Goal: Task Accomplishment & Management: Manage account settings

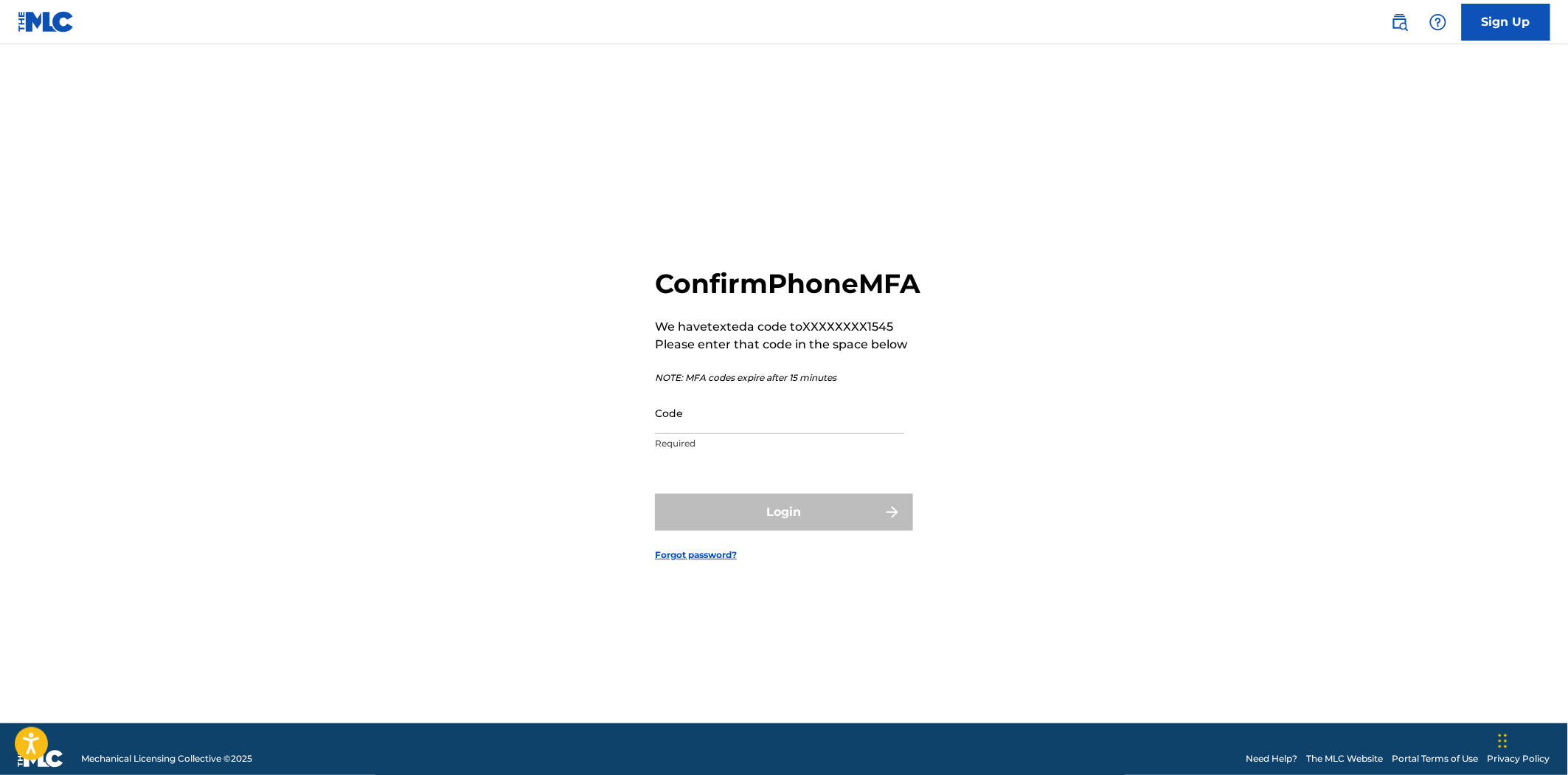
click at [772, 431] on input "Code" at bounding box center [780, 413] width 250 height 42
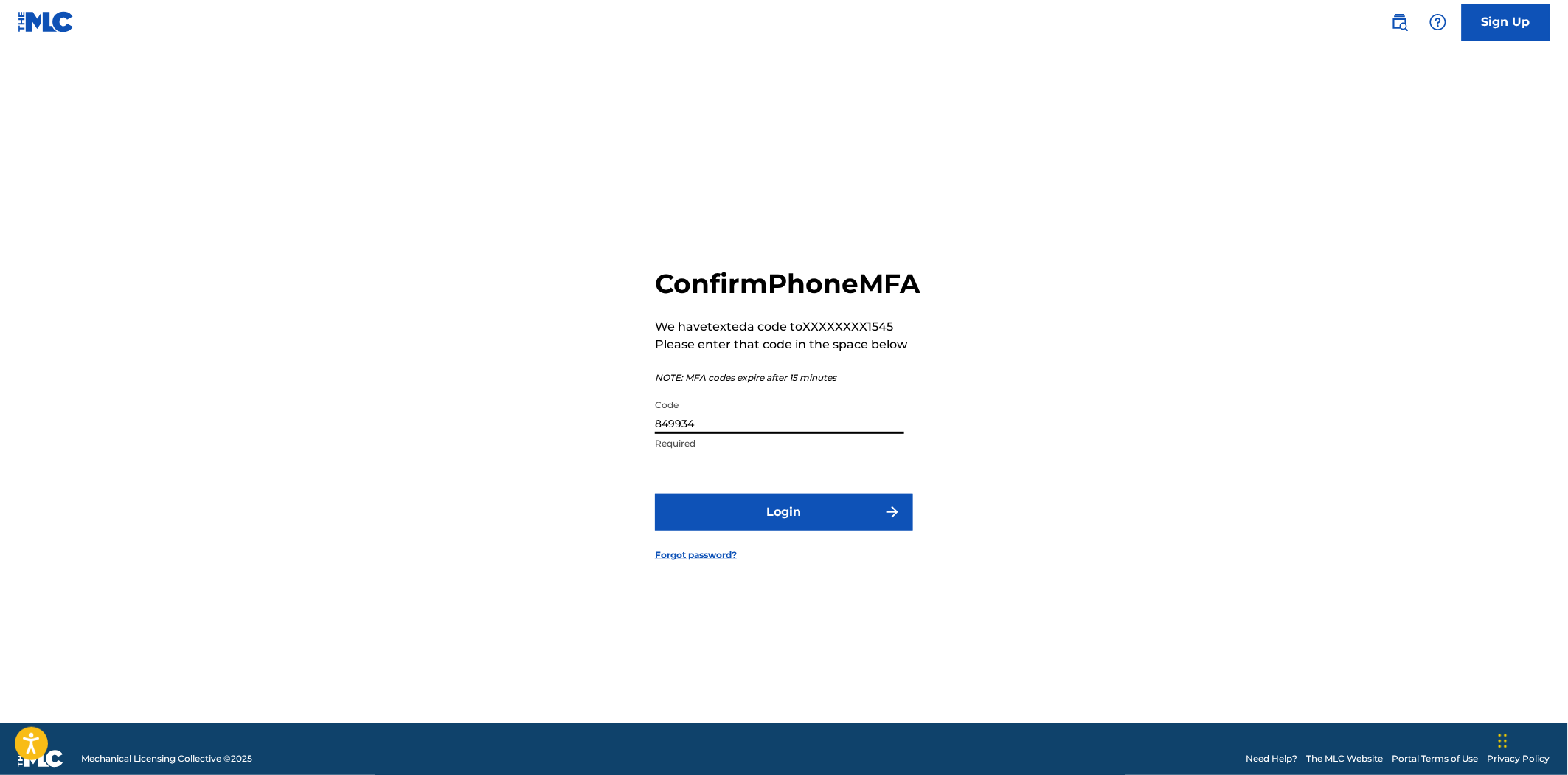
type input "849934"
click at [655, 494] on button "Login" at bounding box center [784, 512] width 259 height 37
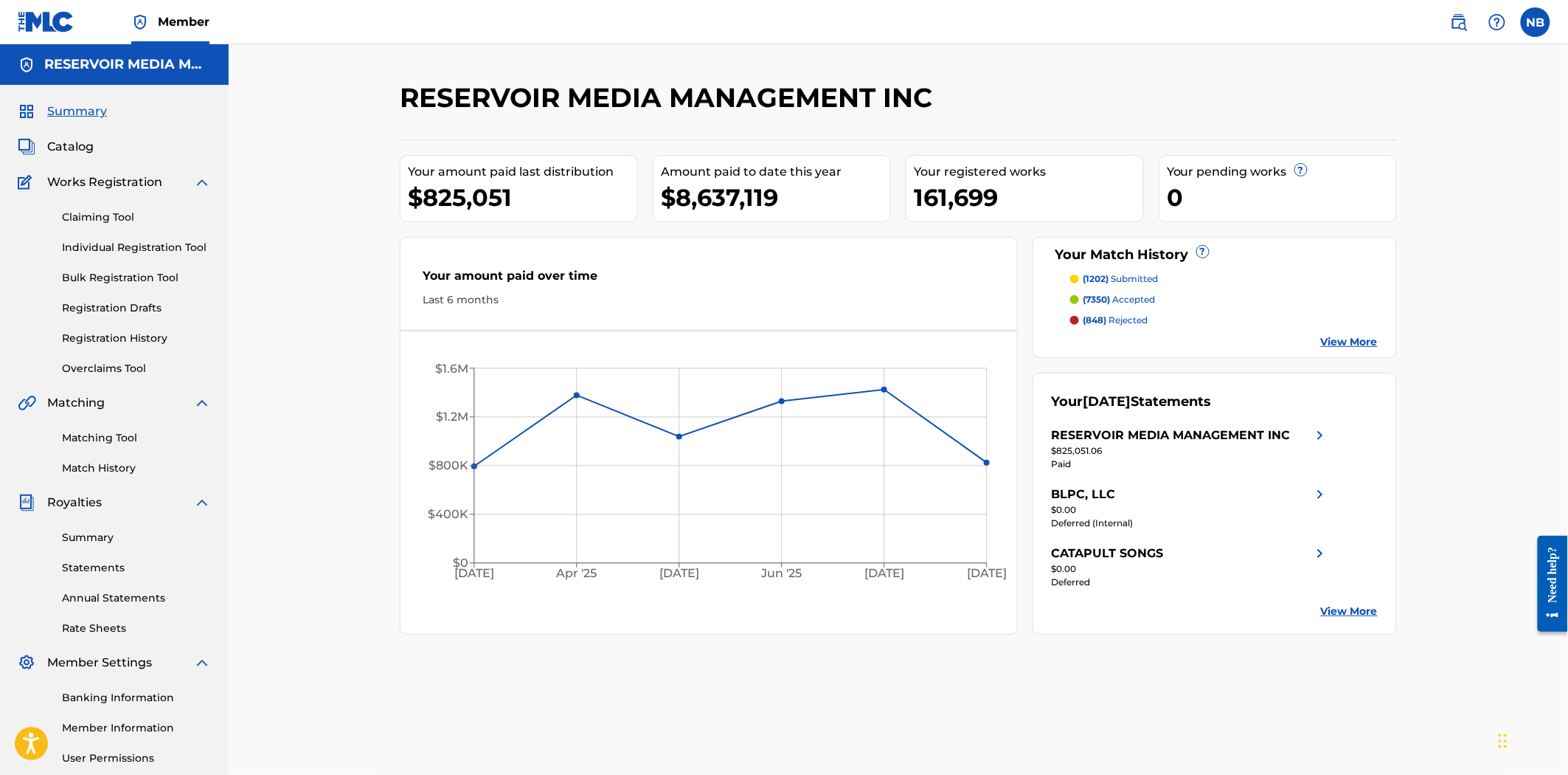
click at [79, 444] on link "Matching Tool" at bounding box center [136, 438] width 149 height 15
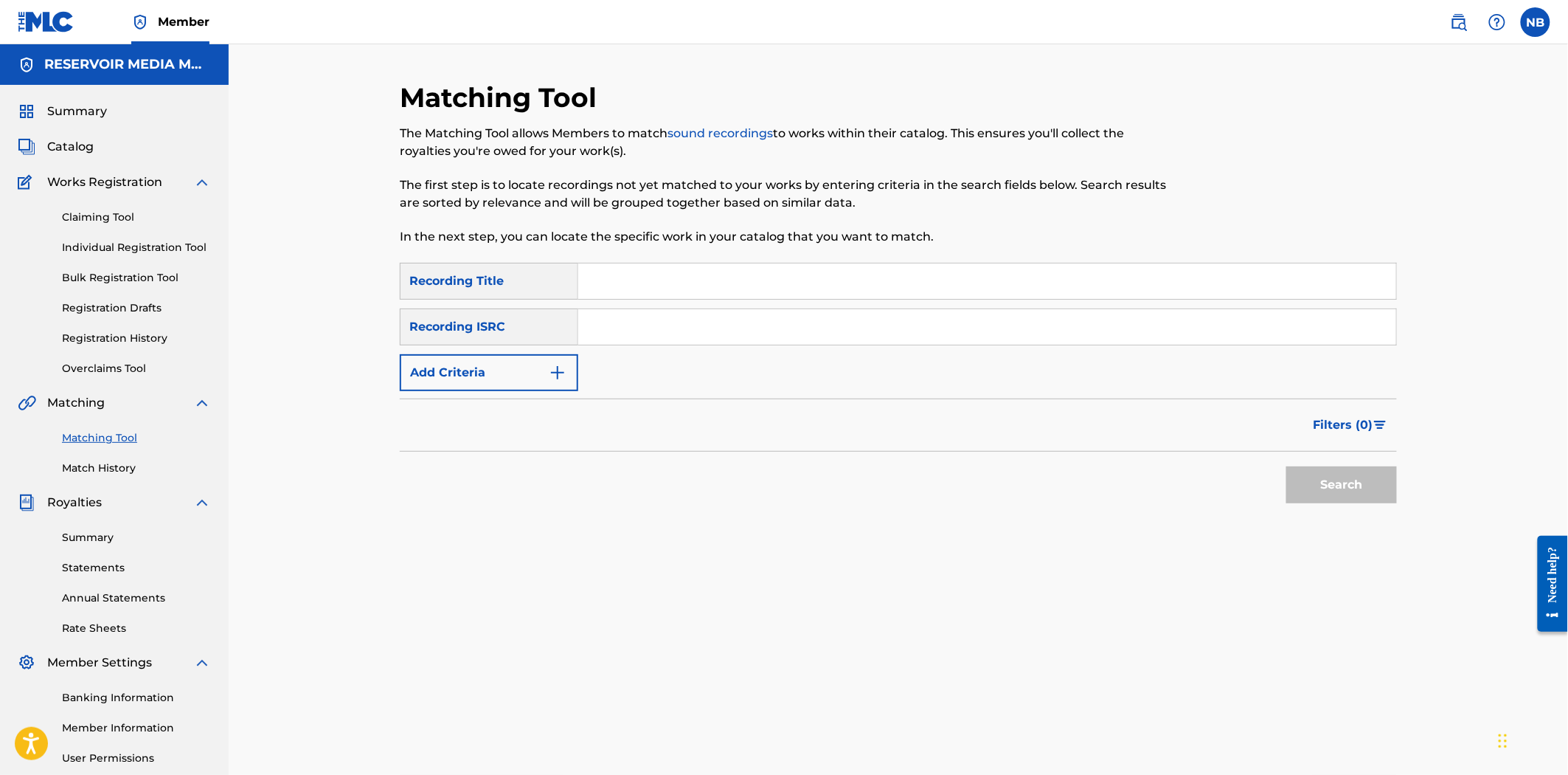
click at [101, 467] on link "Match History" at bounding box center [136, 467] width 149 height 15
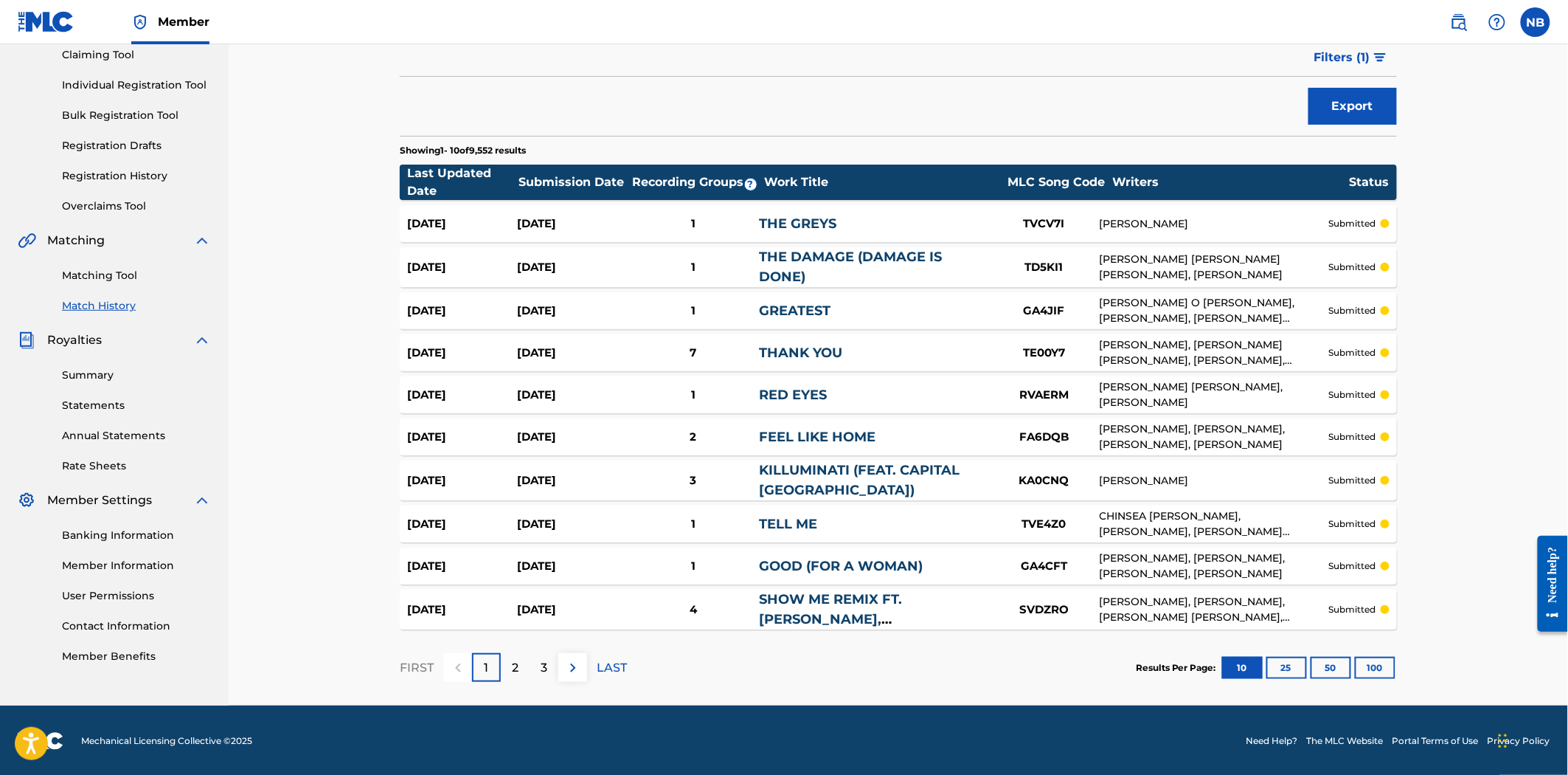
scroll to position [164, 0]
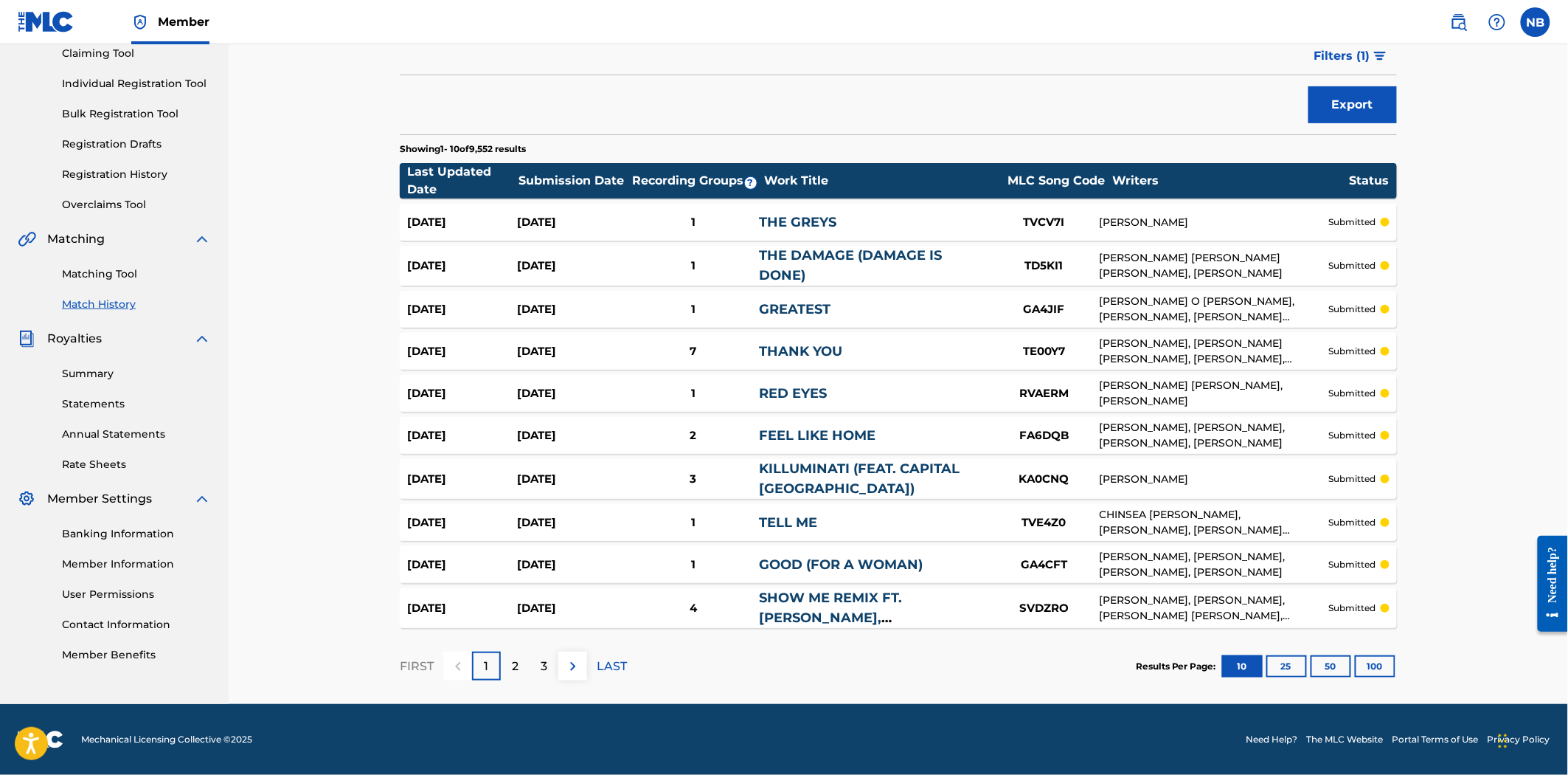
click at [1366, 667] on button "100" at bounding box center [1375, 667] width 41 height 22
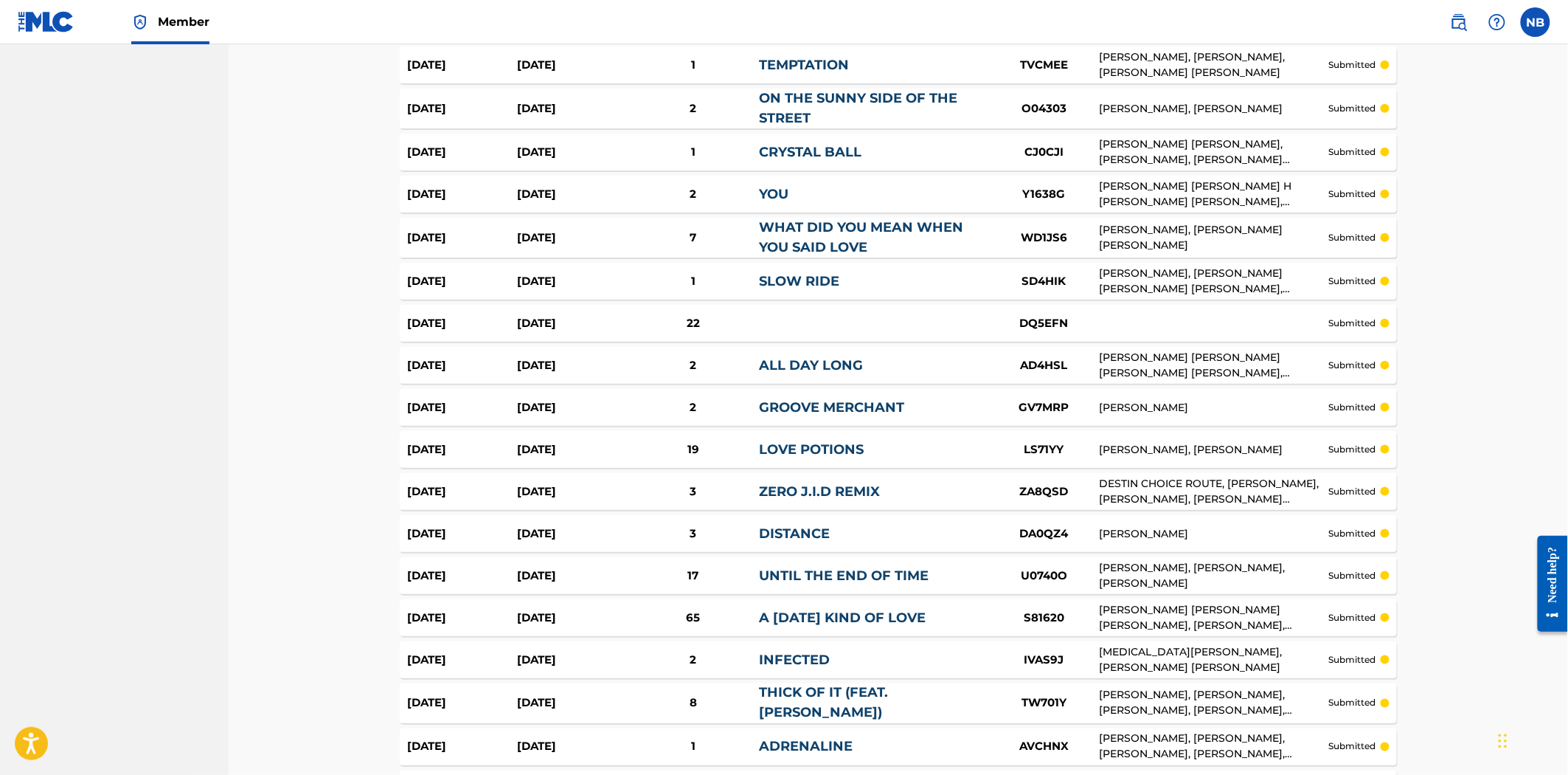
scroll to position [0, 0]
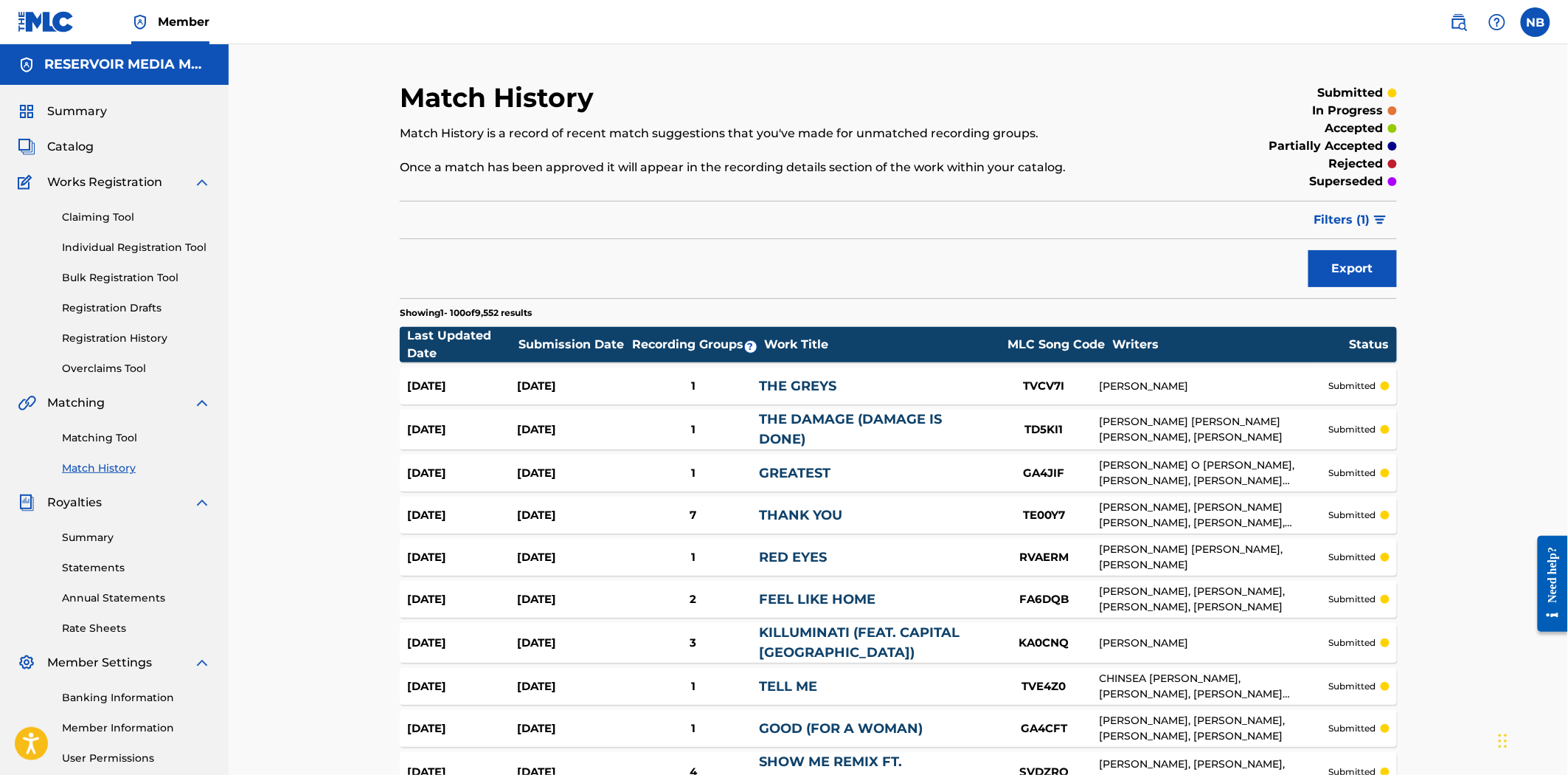
drag, startPoint x: 236, startPoint y: 530, endPoint x: 279, endPoint y: 74, distance: 458.0
click at [1346, 220] on span "Filters ( 1 )" at bounding box center [1342, 220] width 56 height 18
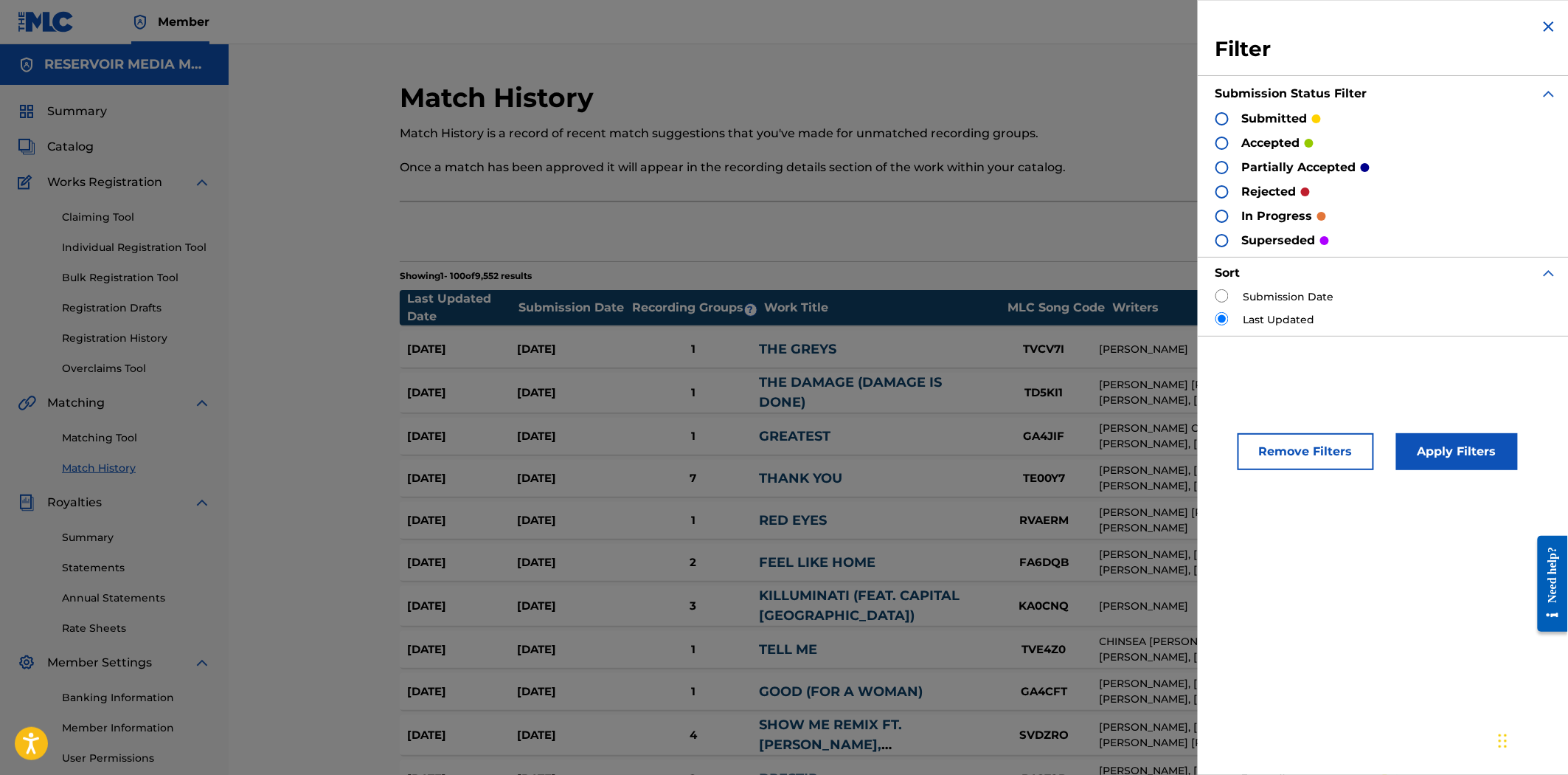
click at [1252, 299] on label "Submission Date" at bounding box center [1289, 296] width 91 height 15
click at [1230, 294] on div "Submission Date" at bounding box center [1387, 296] width 342 height 15
click at [1216, 292] on input "radio" at bounding box center [1222, 296] width 14 height 14
radio input "true"
click at [1468, 452] on button "Apply Filters" at bounding box center [1457, 451] width 122 height 37
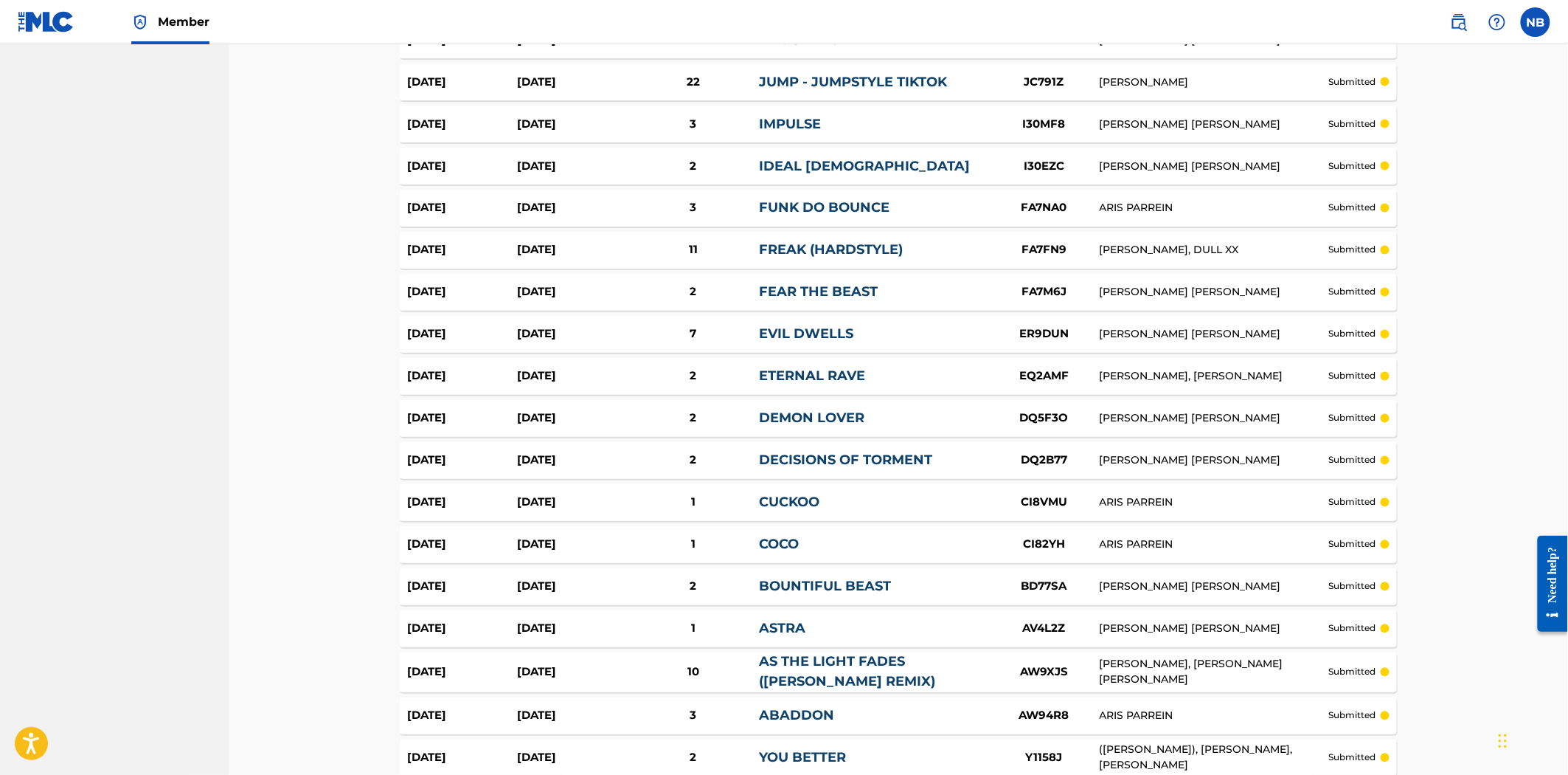
scroll to position [3955, 0]
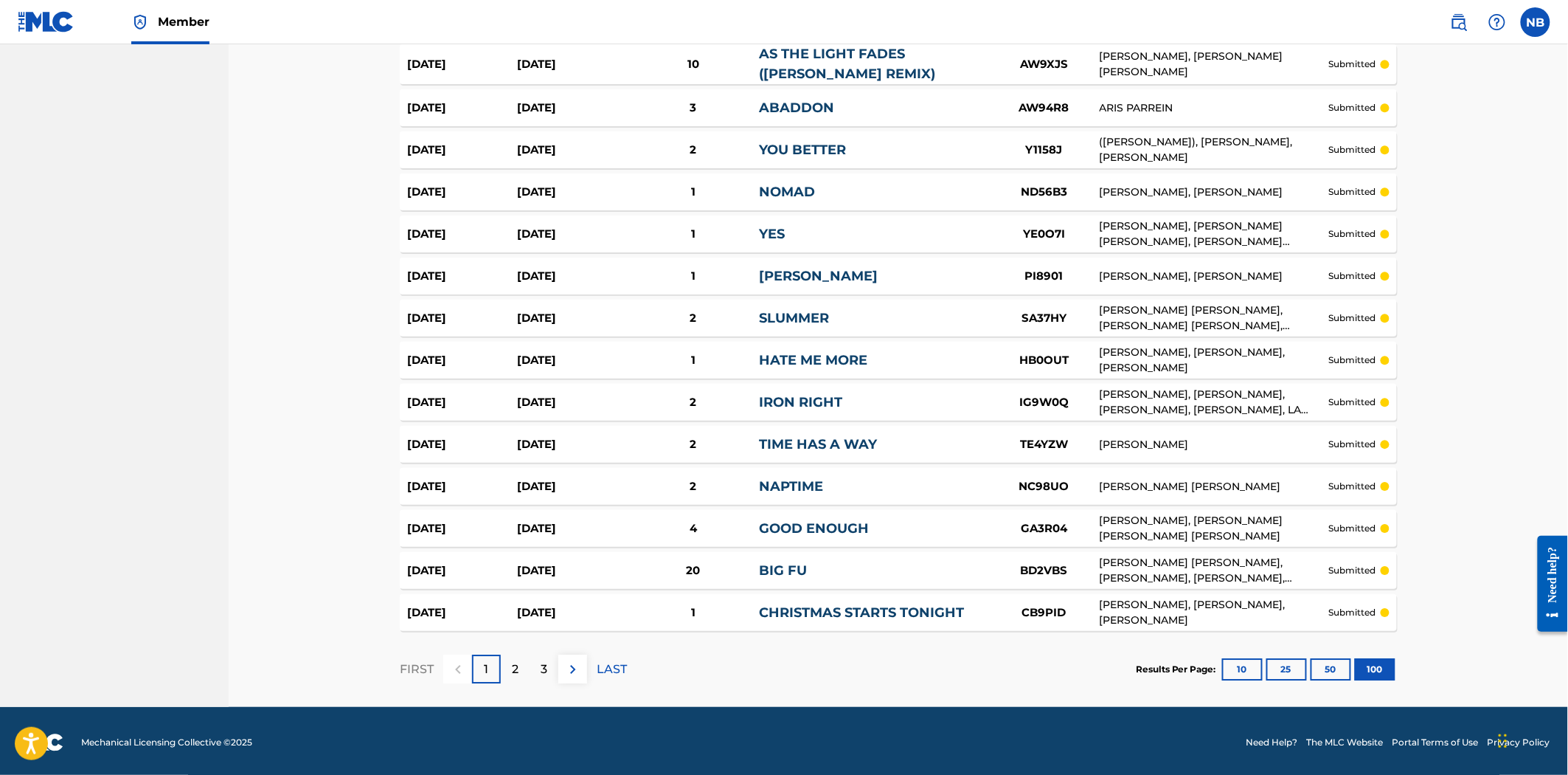
drag, startPoint x: 732, startPoint y: 193, endPoint x: 671, endPoint y: 813, distance: 623.0
click at [544, 667] on p "3" at bounding box center [544, 669] width 6 height 18
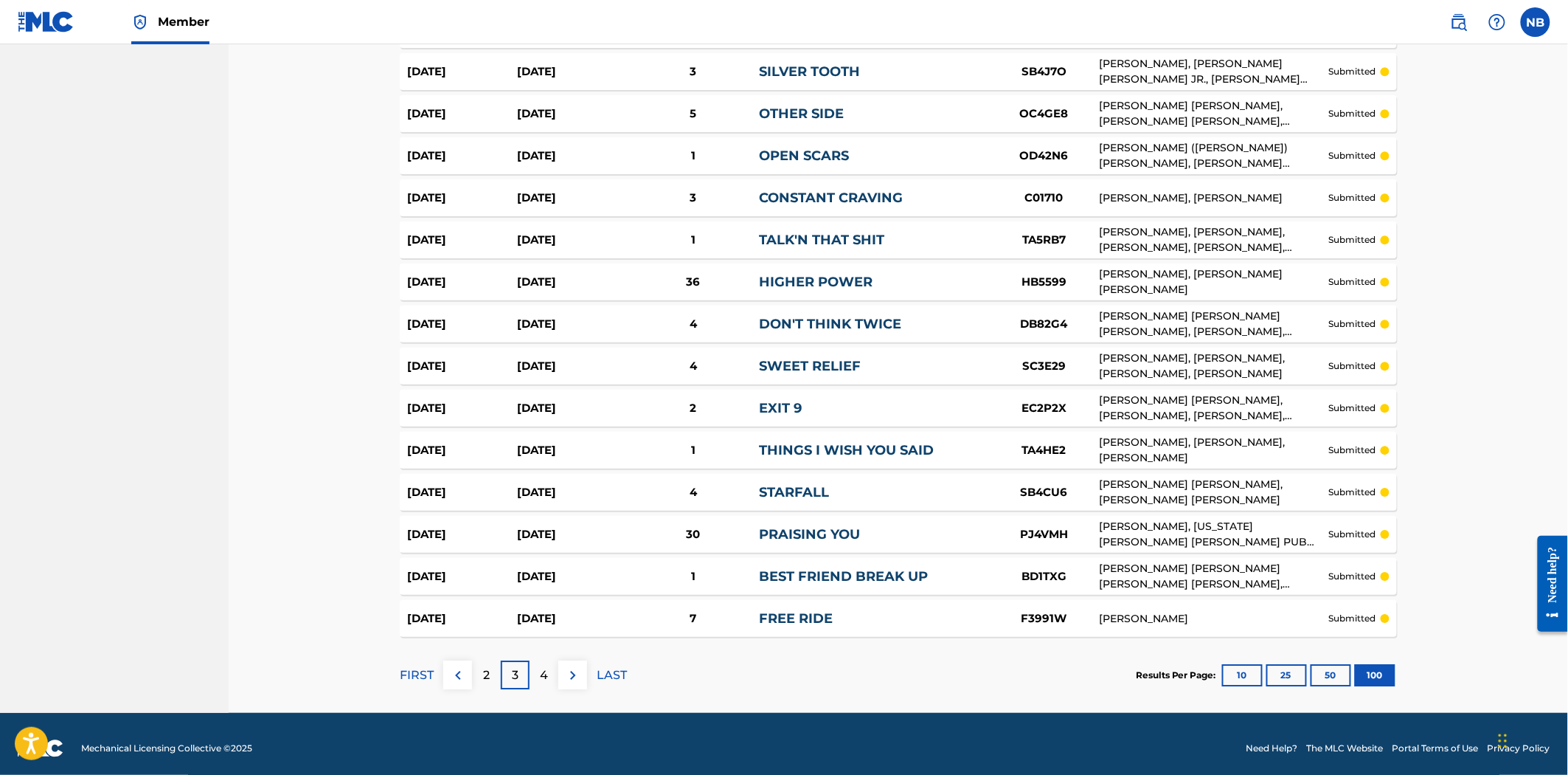
click at [541, 667] on p "4" at bounding box center [544, 675] width 8 height 18
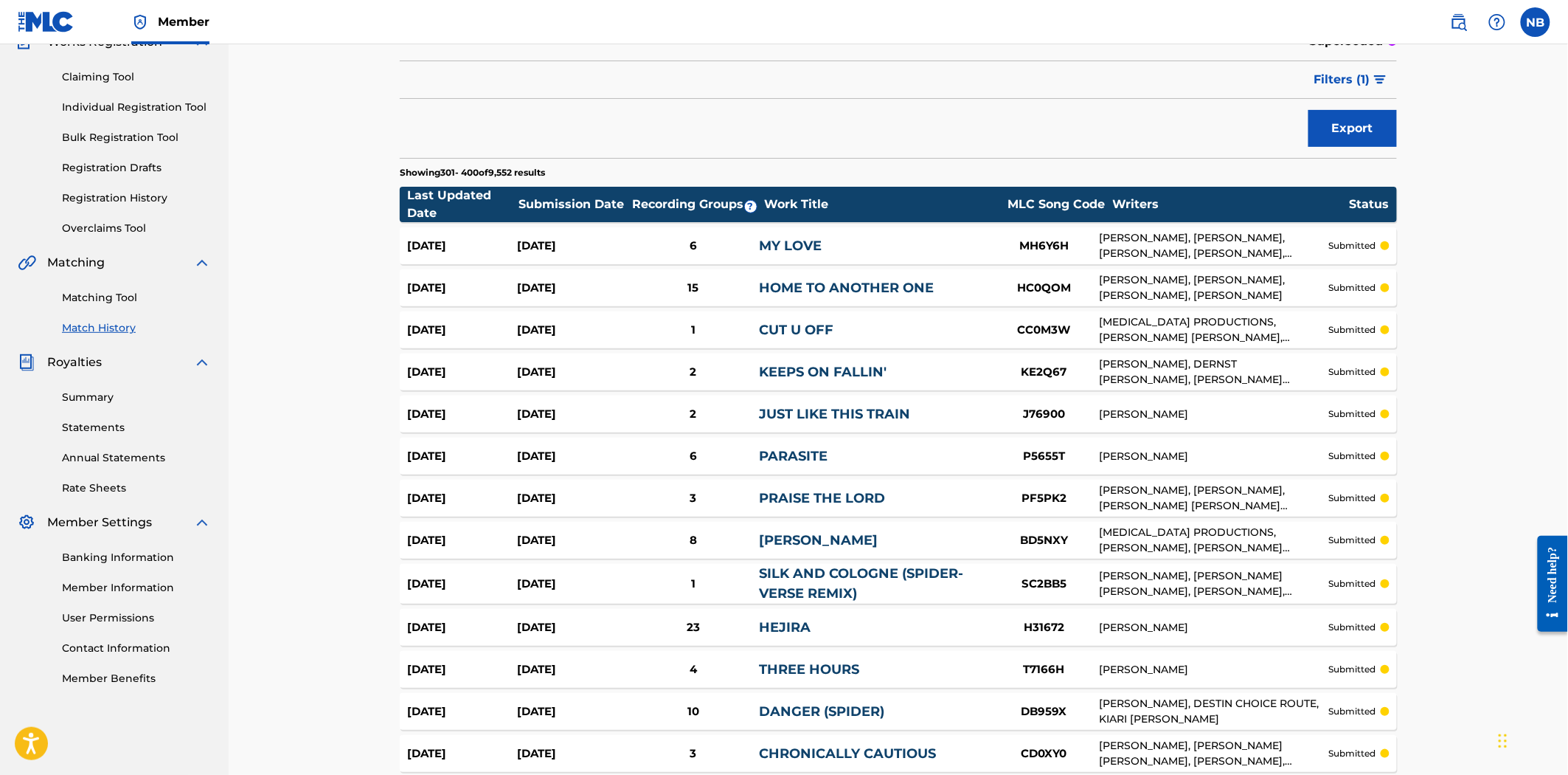
scroll to position [3951, 0]
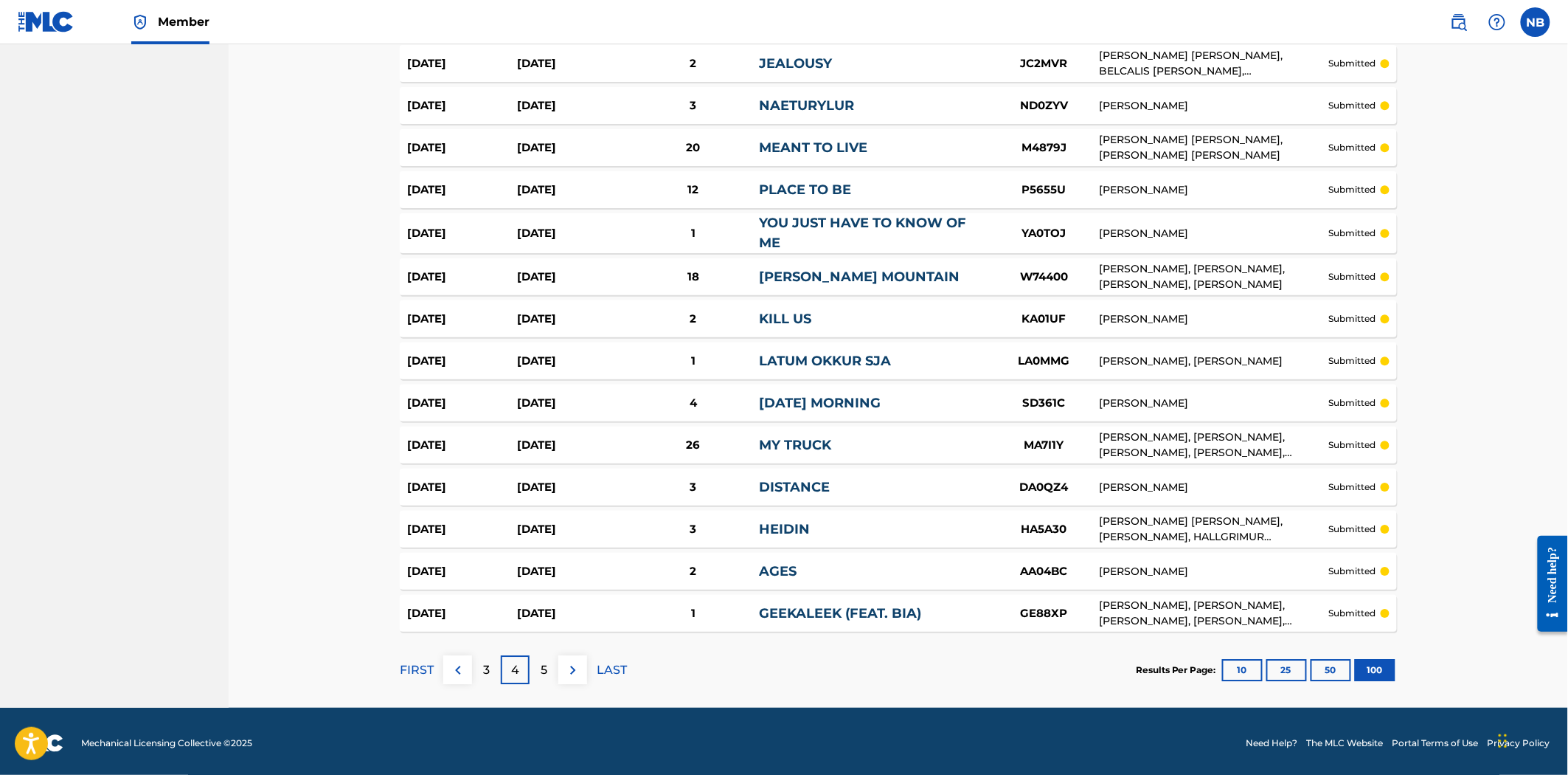
click at [552, 655] on div "5" at bounding box center [544, 670] width 29 height 29
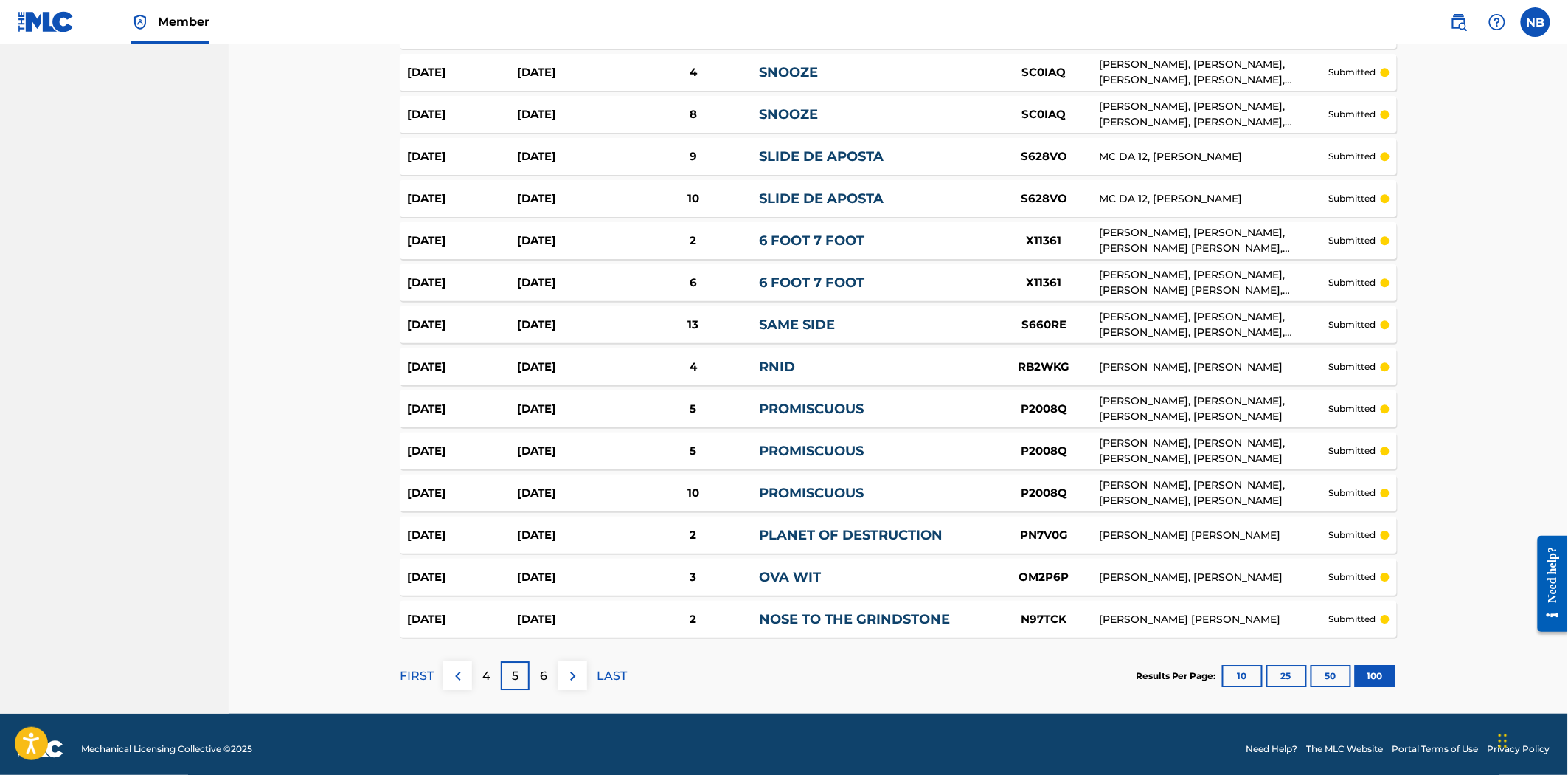
click at [537, 662] on div "6" at bounding box center [544, 675] width 29 height 29
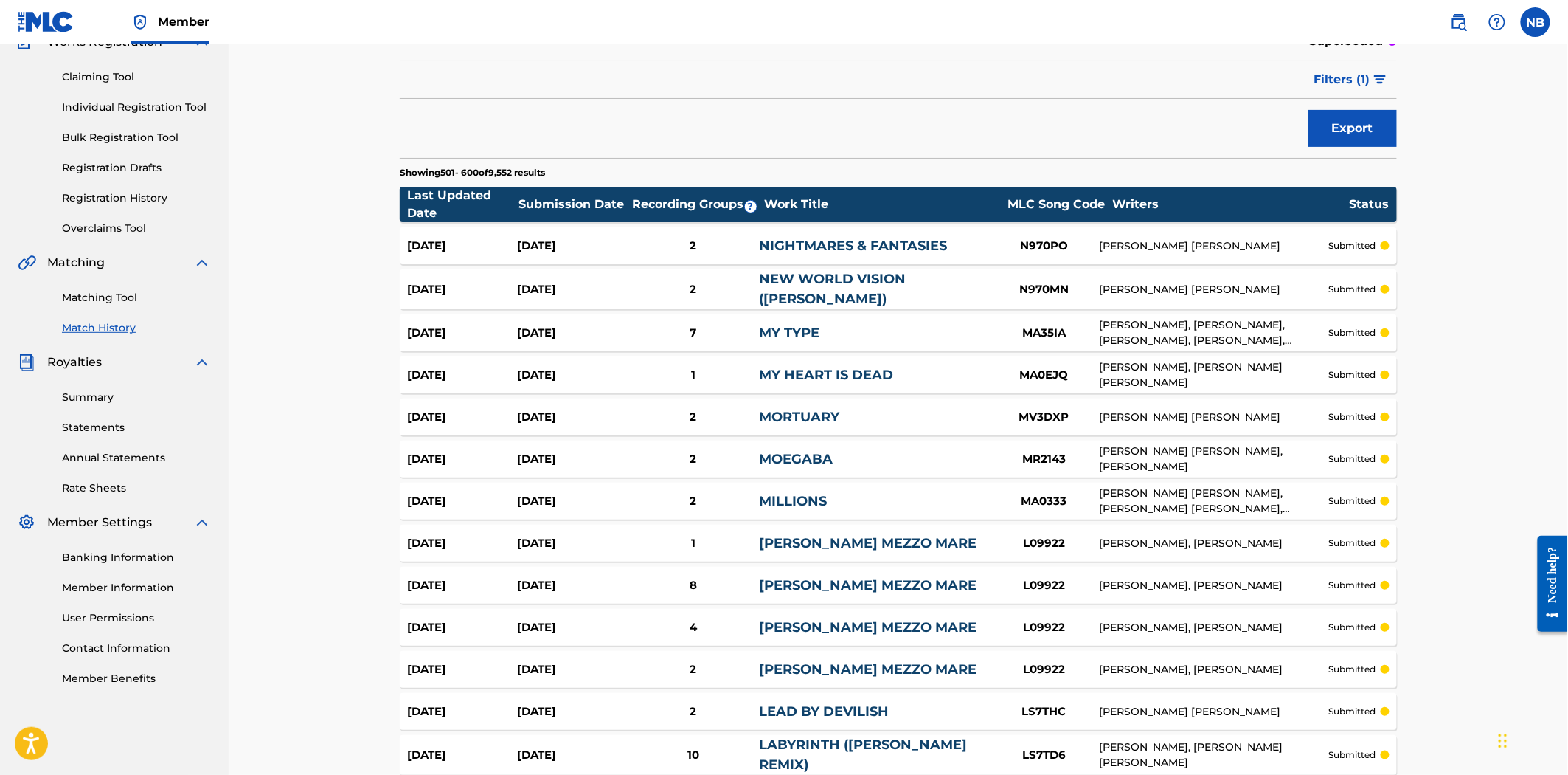
scroll to position [3949, 0]
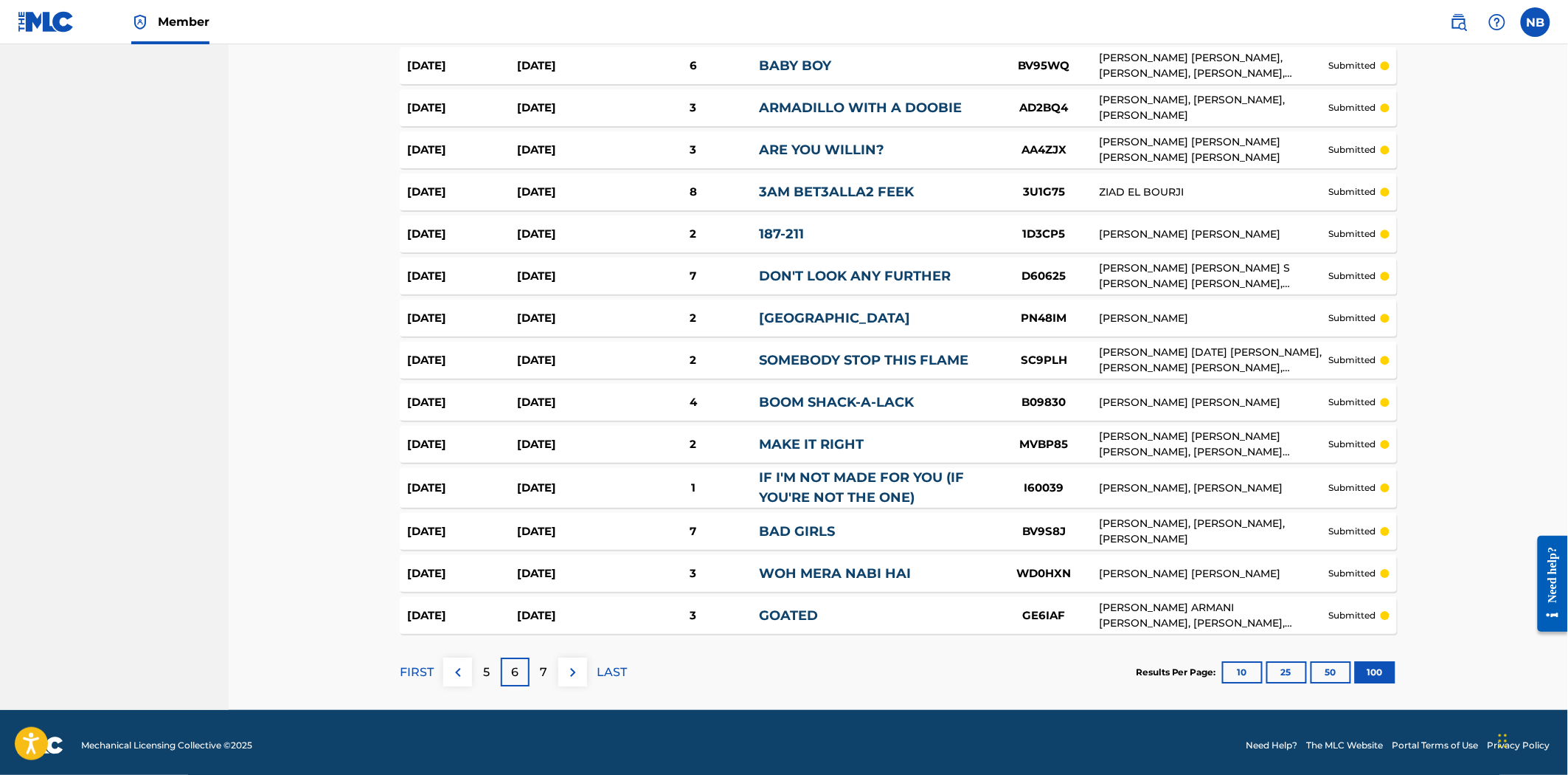
click at [536, 661] on div "7" at bounding box center [544, 672] width 29 height 29
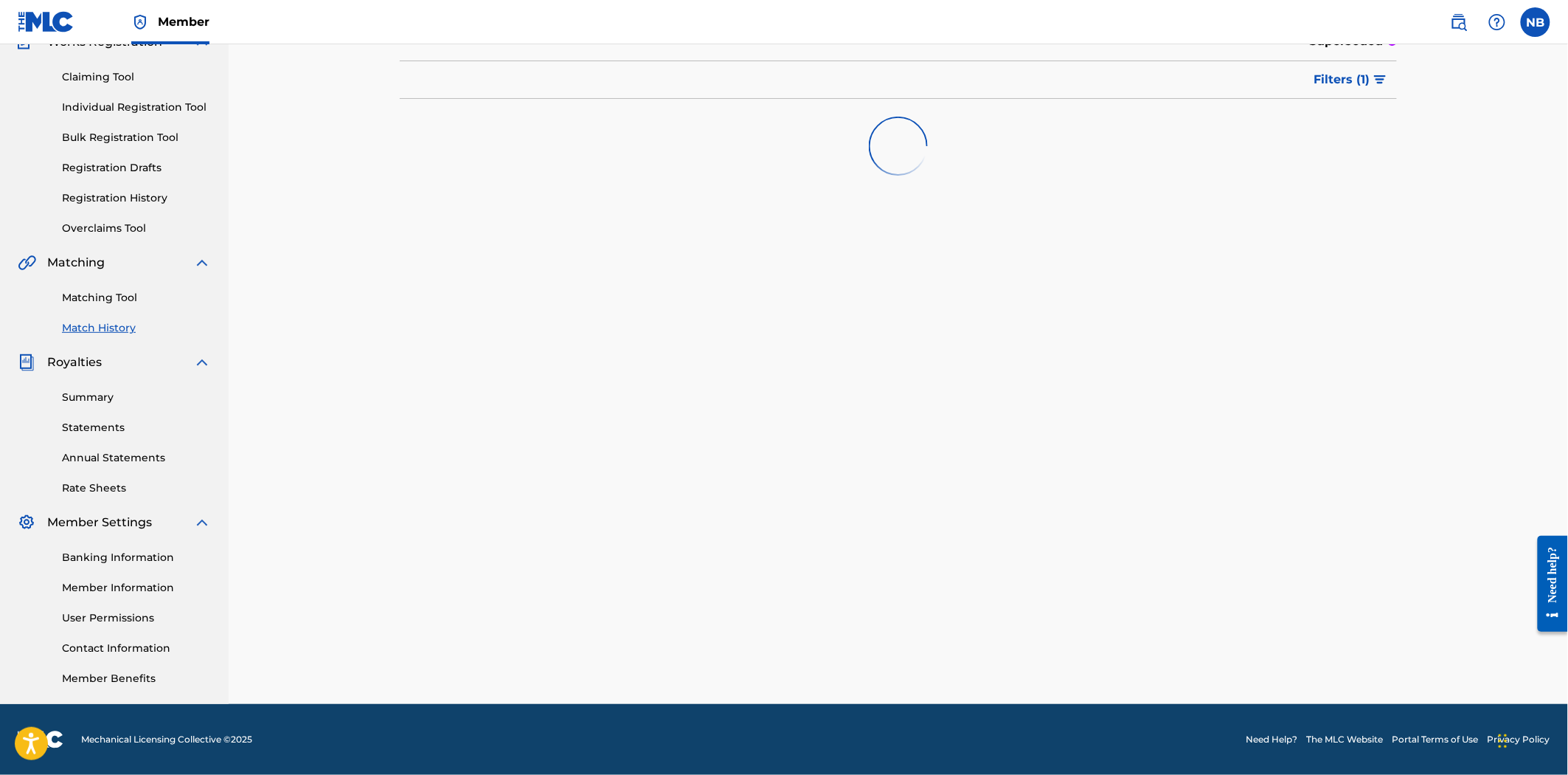
scroll to position [3955, 0]
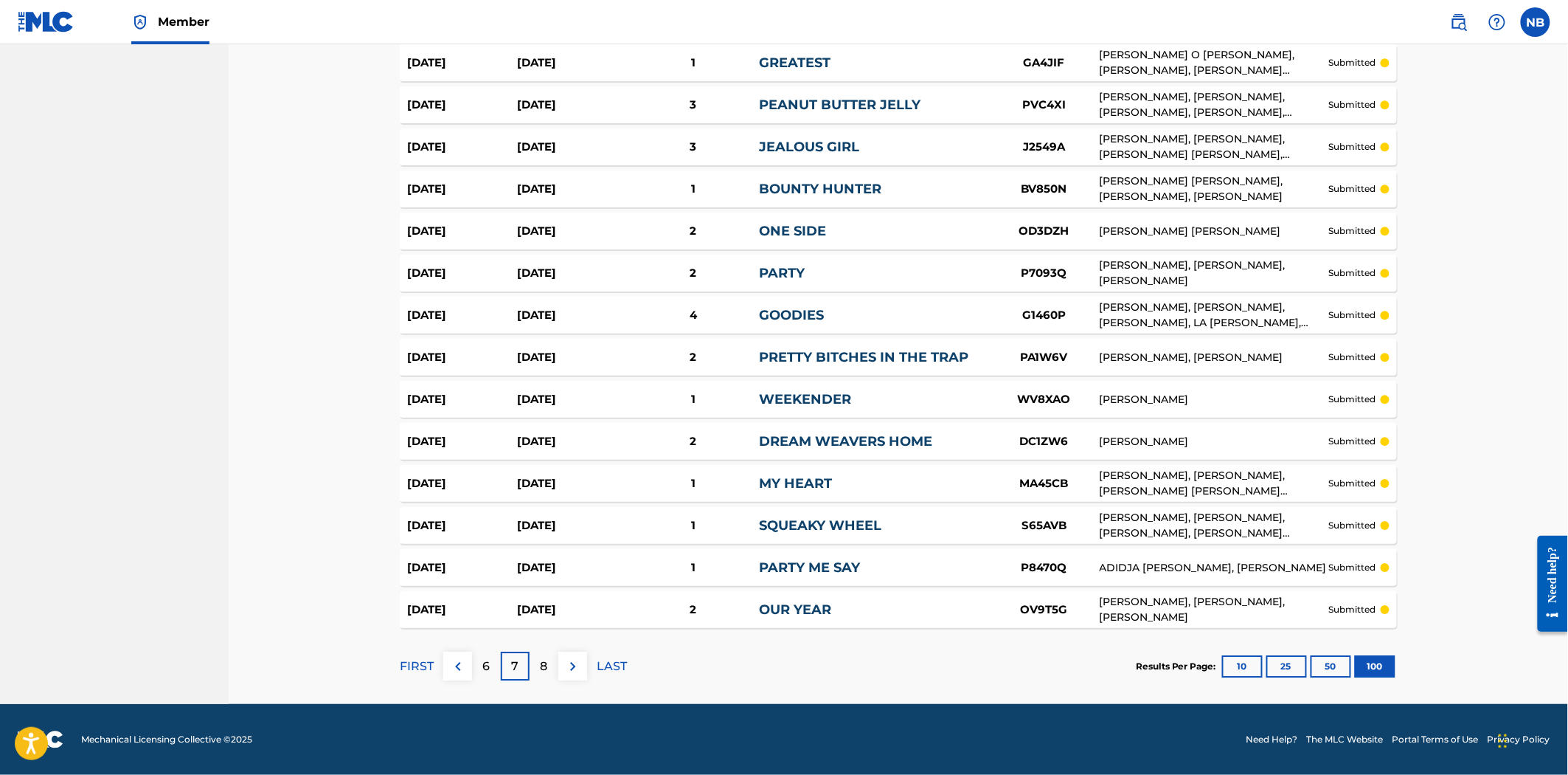
click at [541, 661] on p "8" at bounding box center [544, 667] width 7 height 18
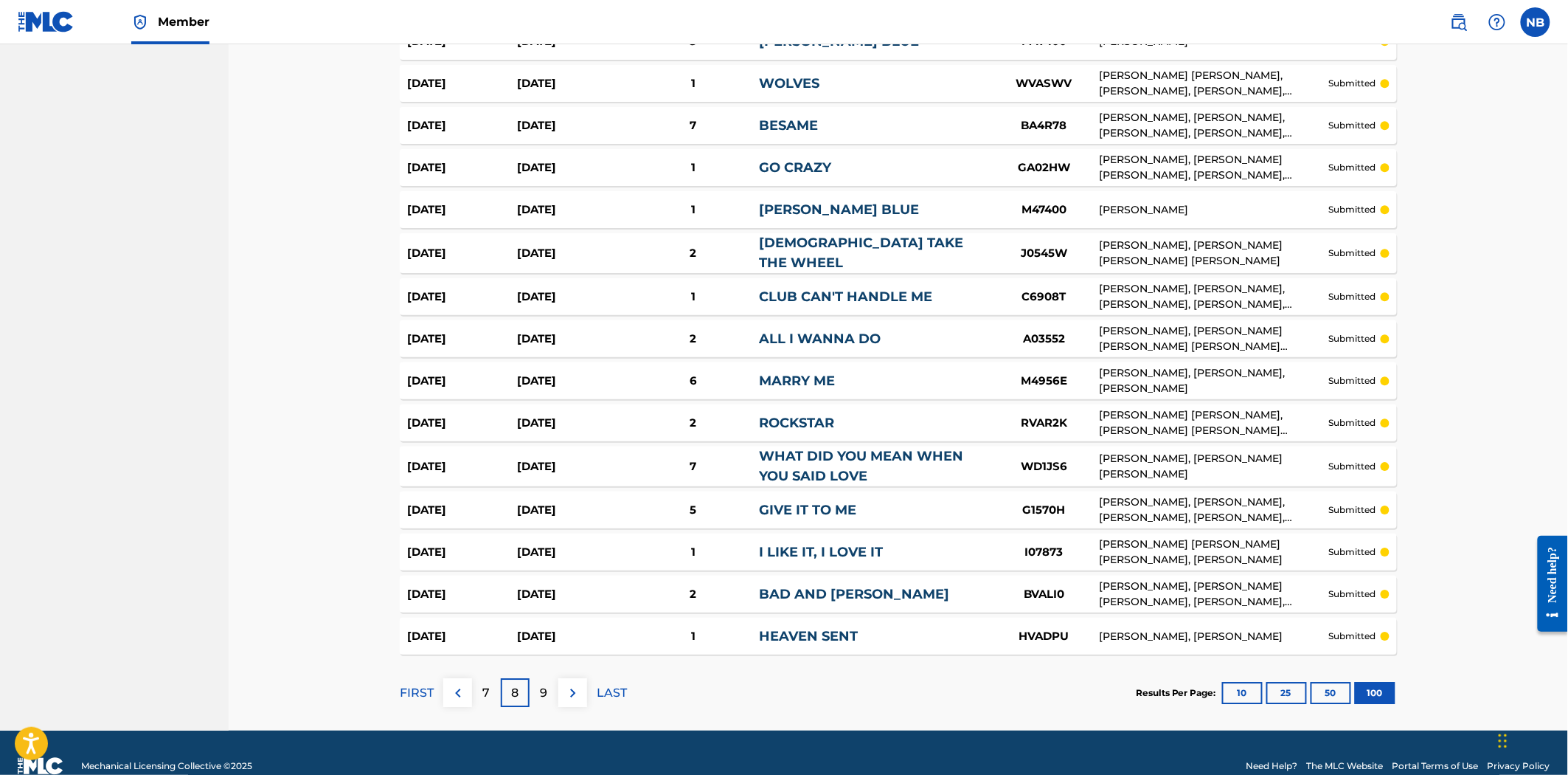
click at [536, 681] on div "9" at bounding box center [544, 692] width 29 height 29
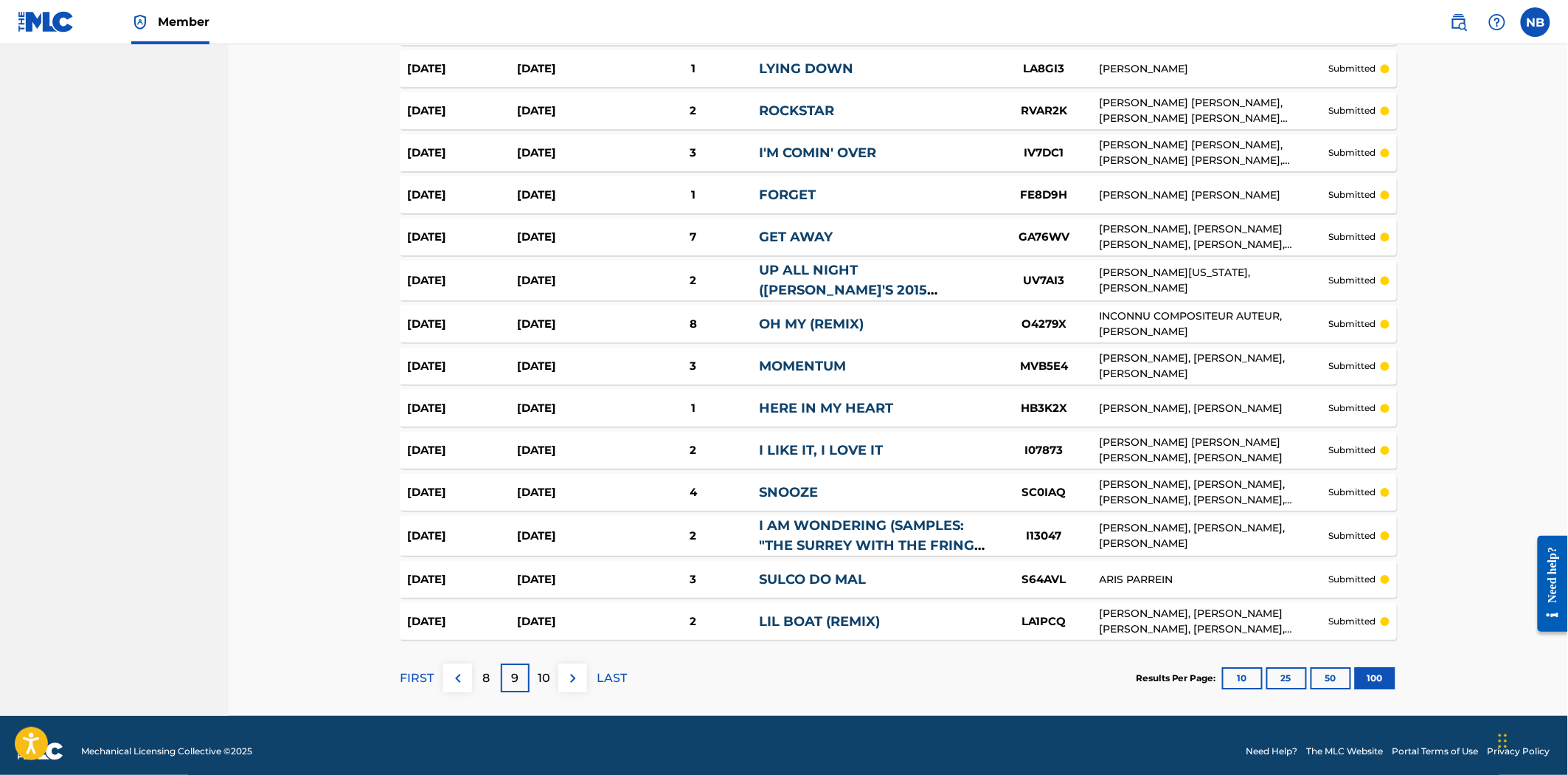
click at [531, 672] on div "10" at bounding box center [544, 678] width 29 height 29
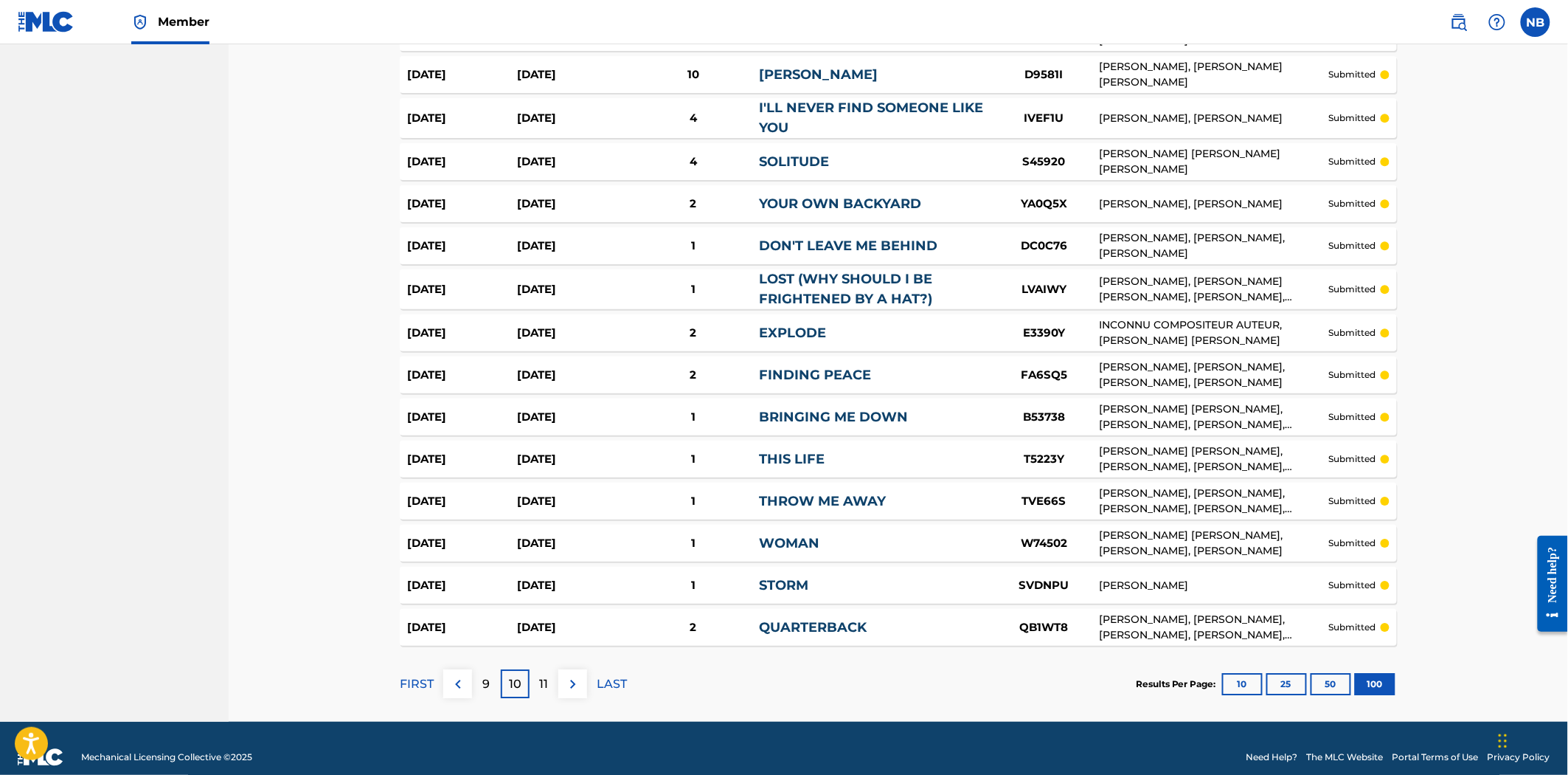
click at [555, 683] on div "11" at bounding box center [544, 683] width 29 height 29
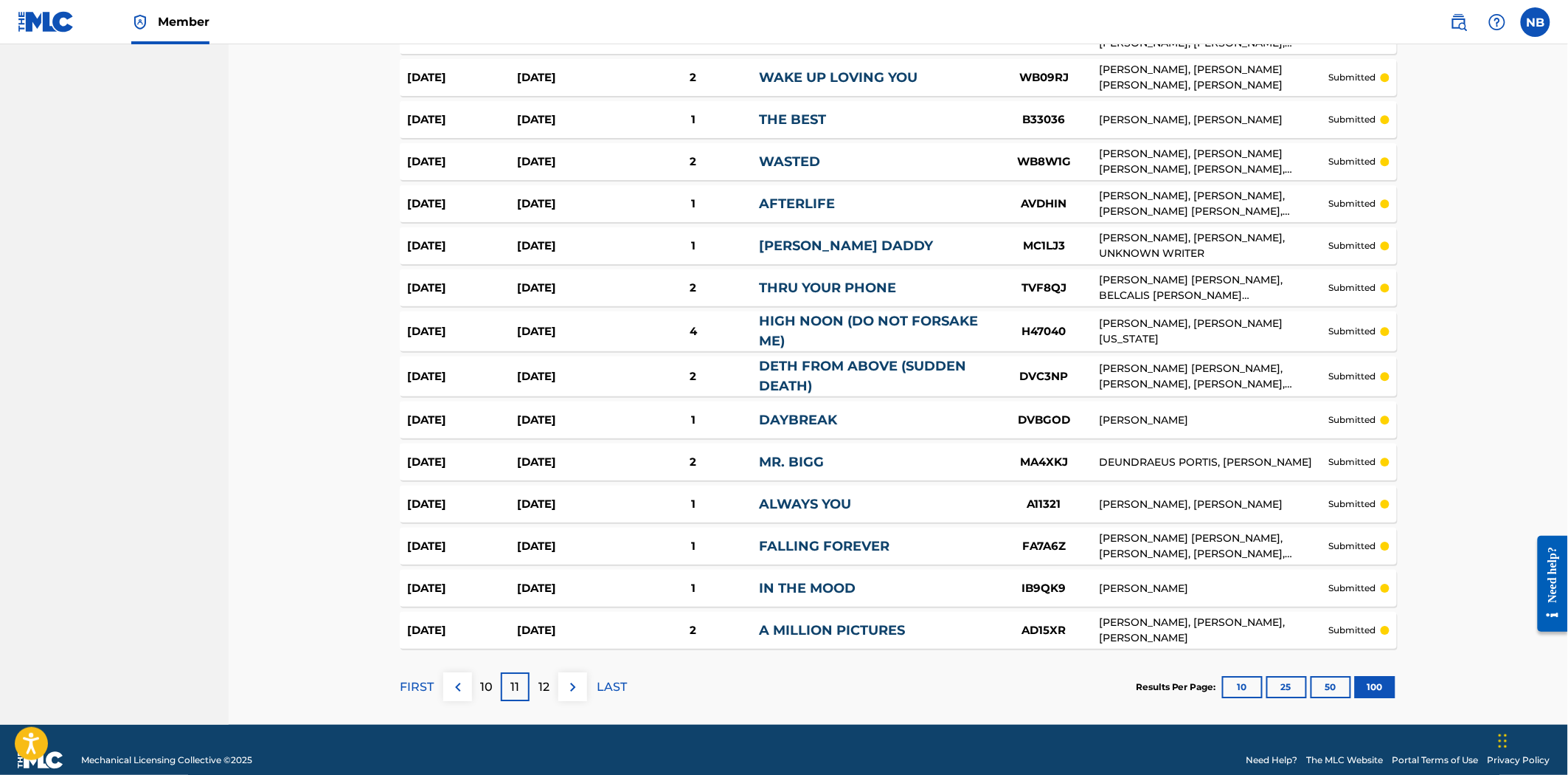
click at [553, 685] on div "12" at bounding box center [544, 687] width 29 height 29
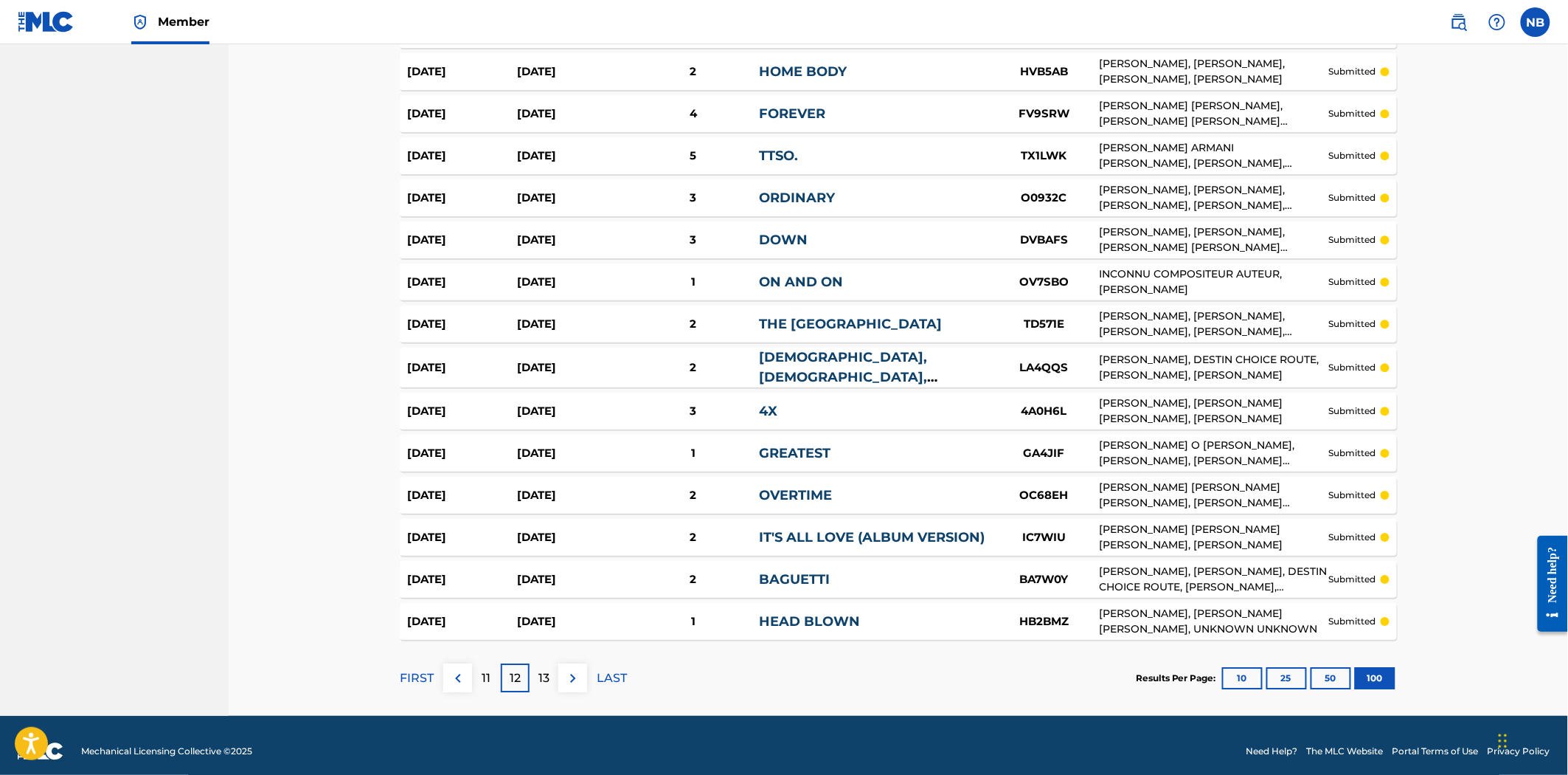
click at [540, 684] on div "13" at bounding box center [544, 678] width 29 height 29
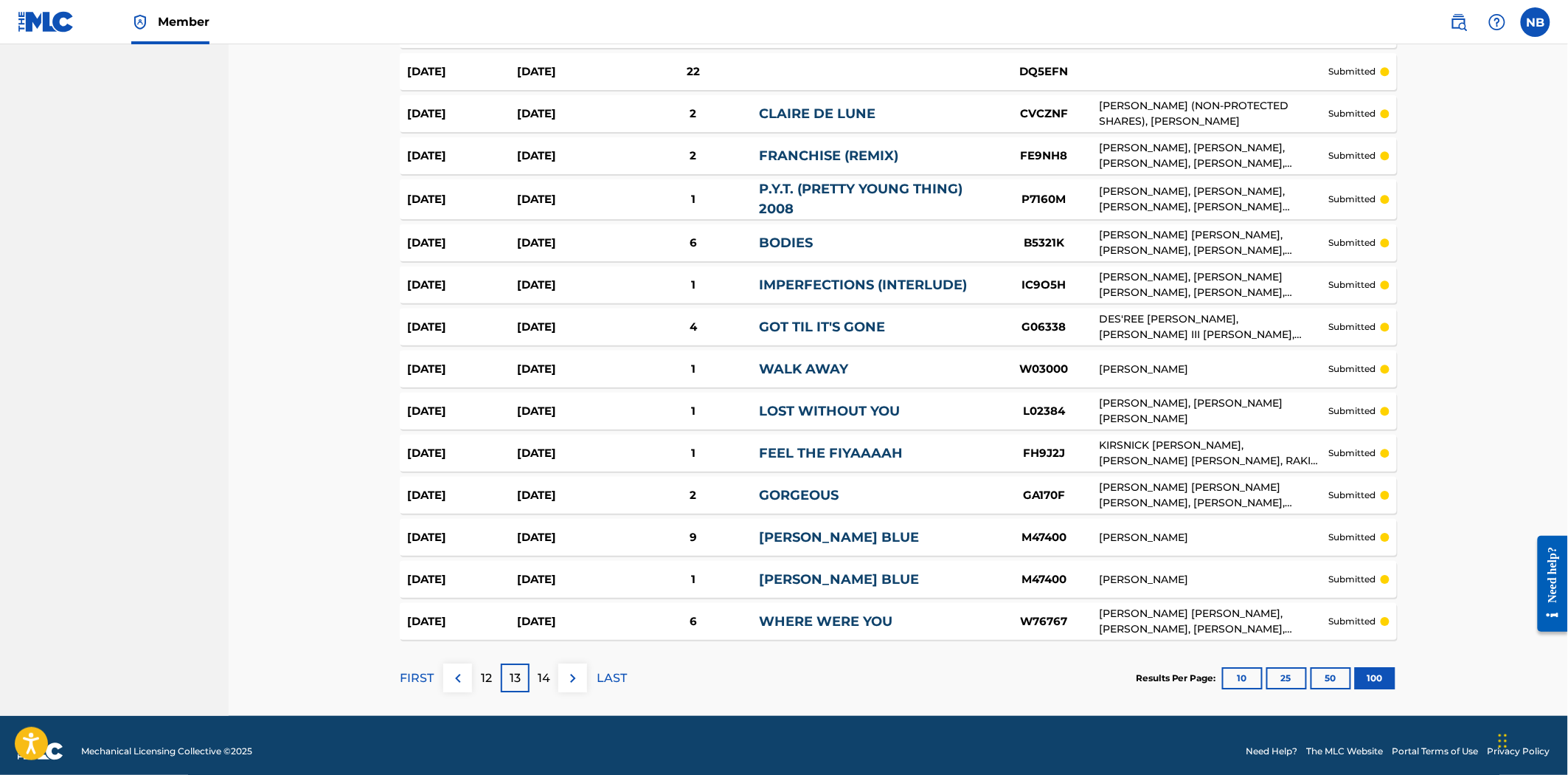
scroll to position [3972, 0]
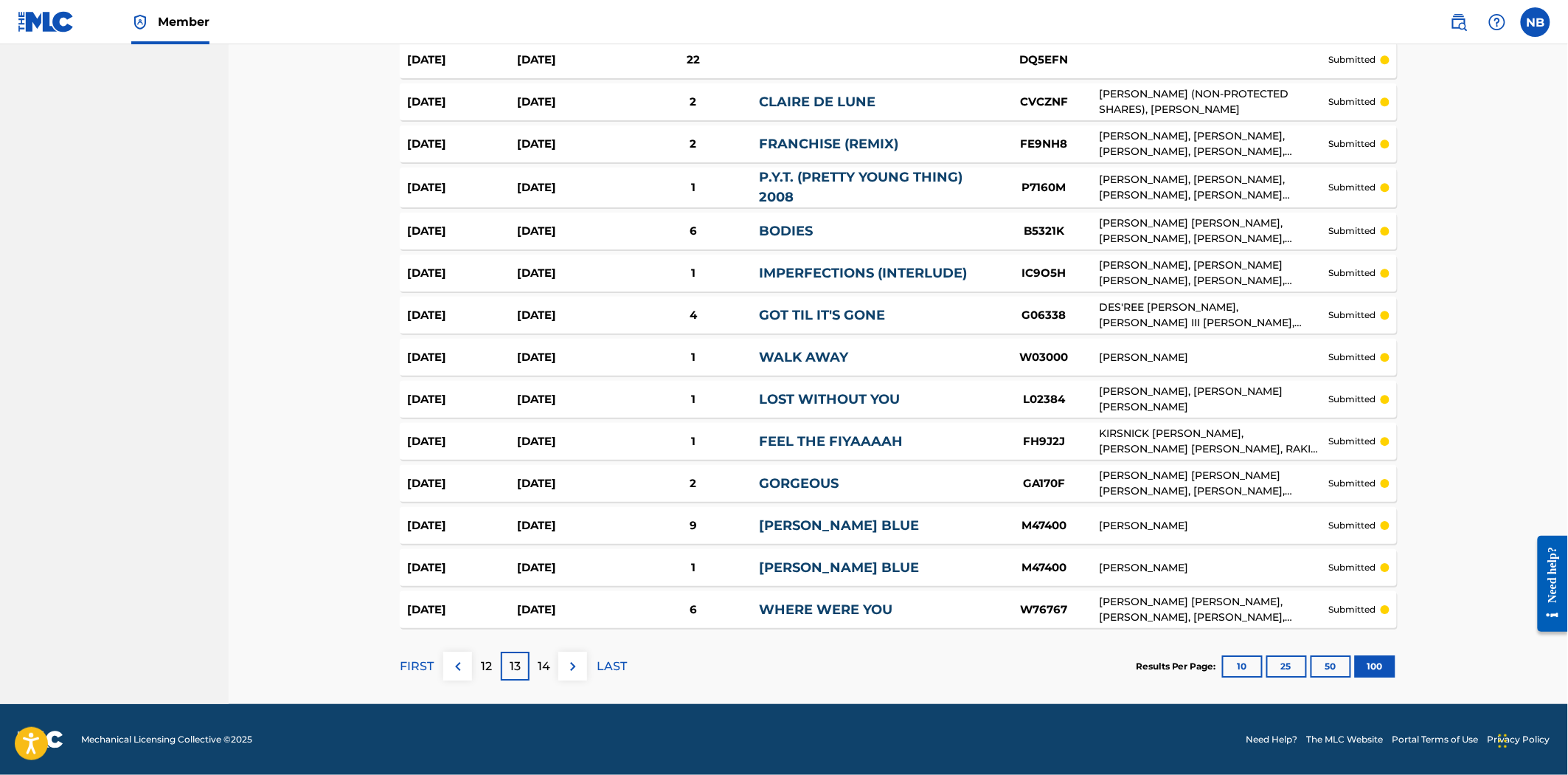
click at [549, 670] on p "14" at bounding box center [544, 667] width 13 height 18
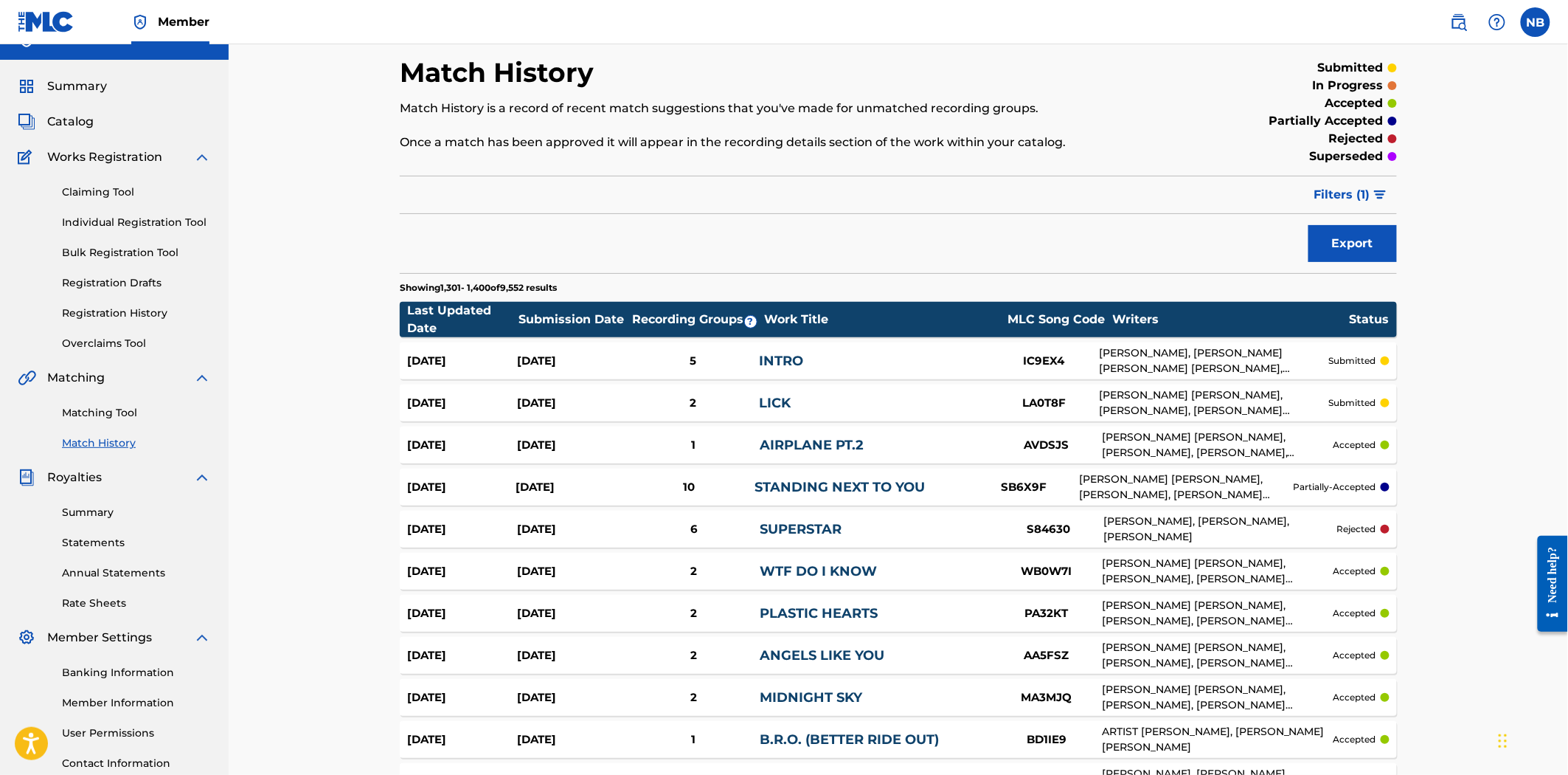
scroll to position [19, 0]
